Goal: Task Accomplishment & Management: Manage account settings

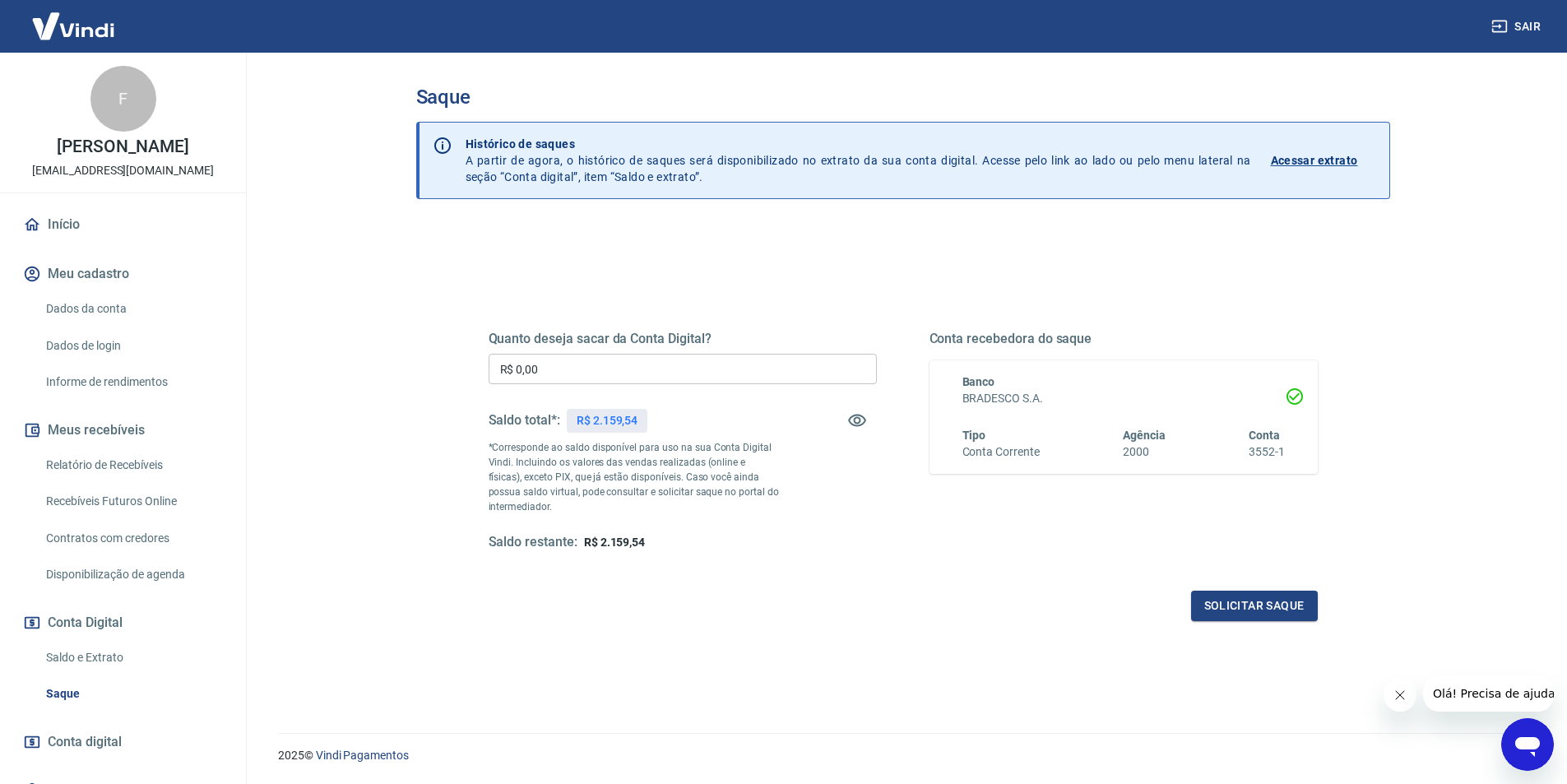
click at [585, 363] on input "R$ 0,00" at bounding box center [682, 368] width 388 height 30
type input "R$ 2.159,54"
click at [1269, 615] on button "Solicitar saque" at bounding box center [1254, 605] width 127 height 30
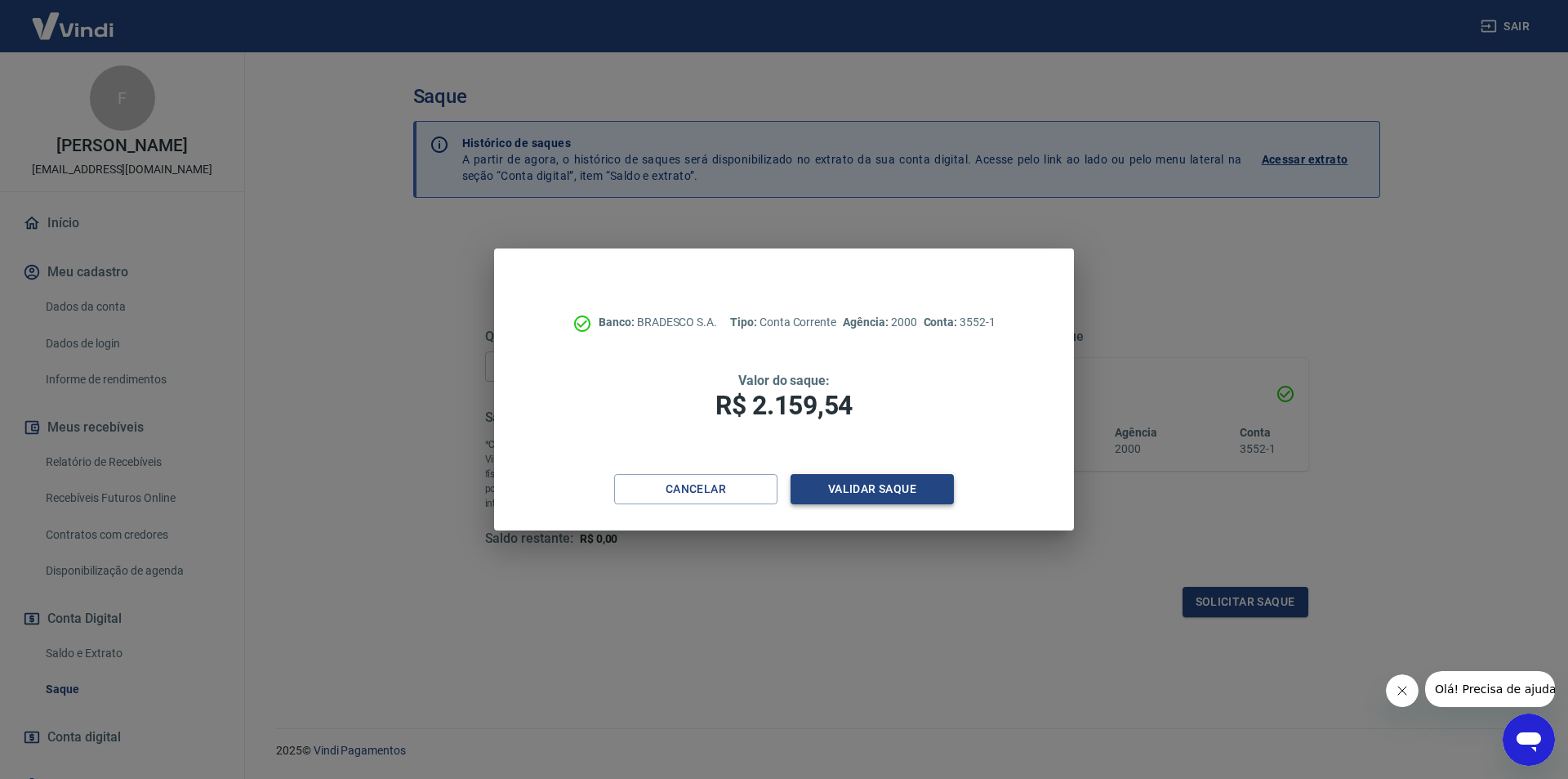
click at [926, 493] on button "Validar saque" at bounding box center [873, 489] width 164 height 30
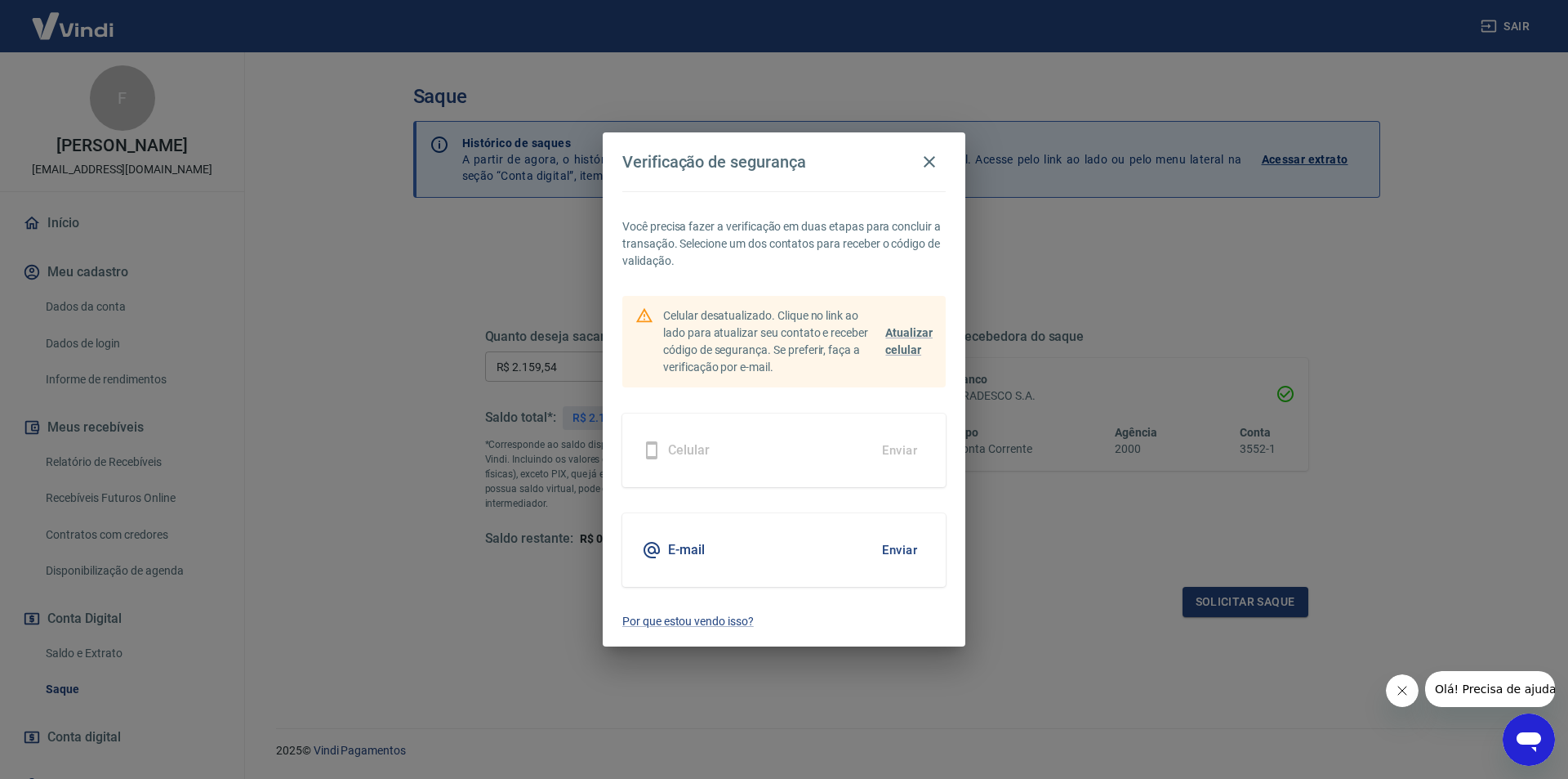
click at [893, 557] on button "Enviar" at bounding box center [899, 549] width 53 height 34
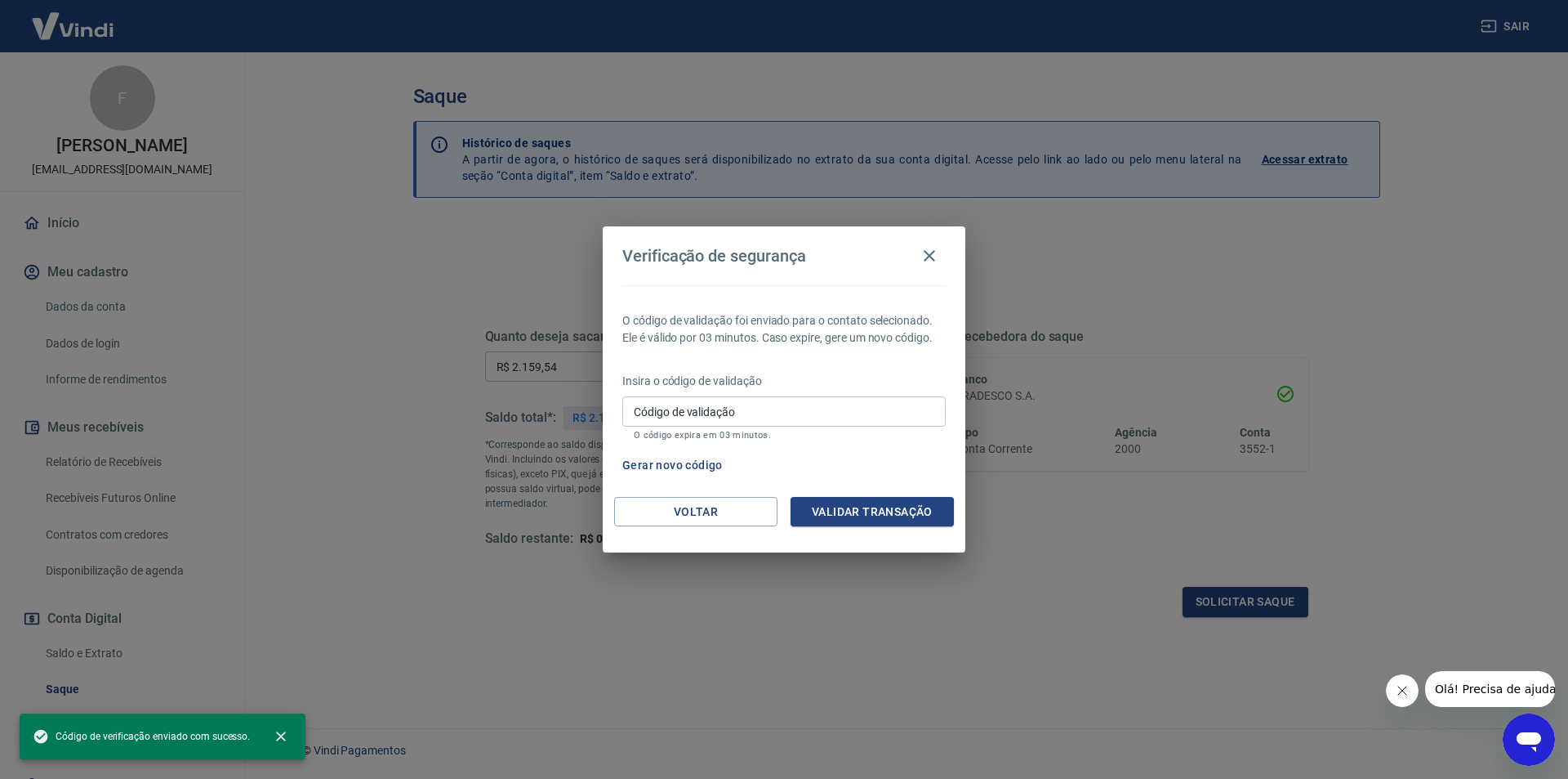
click at [765, 405] on input "Código de validação" at bounding box center [784, 411] width 324 height 30
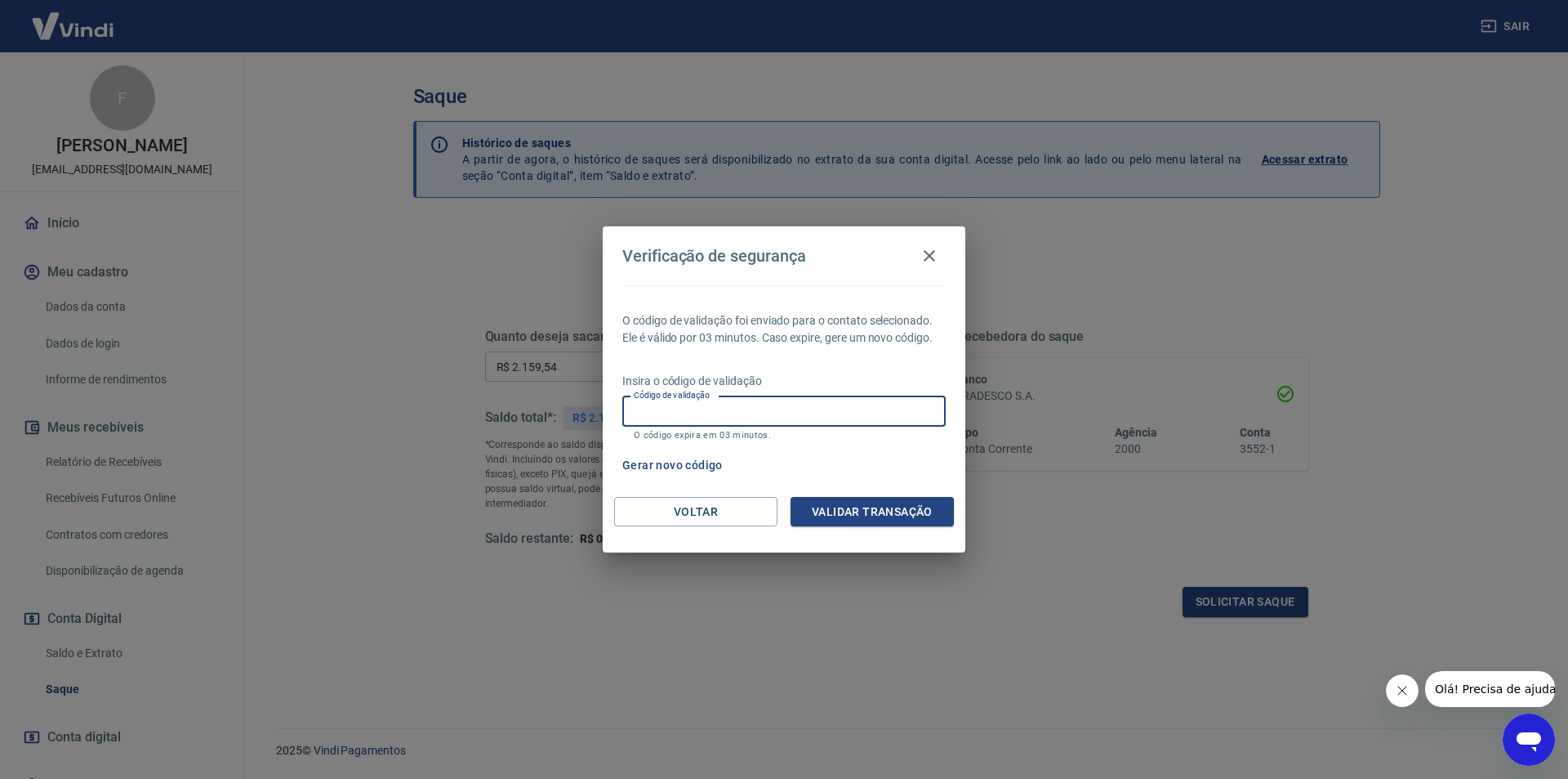
paste input "848681"
type input "848681"
click at [876, 511] on button "Validar transação" at bounding box center [873, 512] width 164 height 30
